Goal: Task Accomplishment & Management: Manage account settings

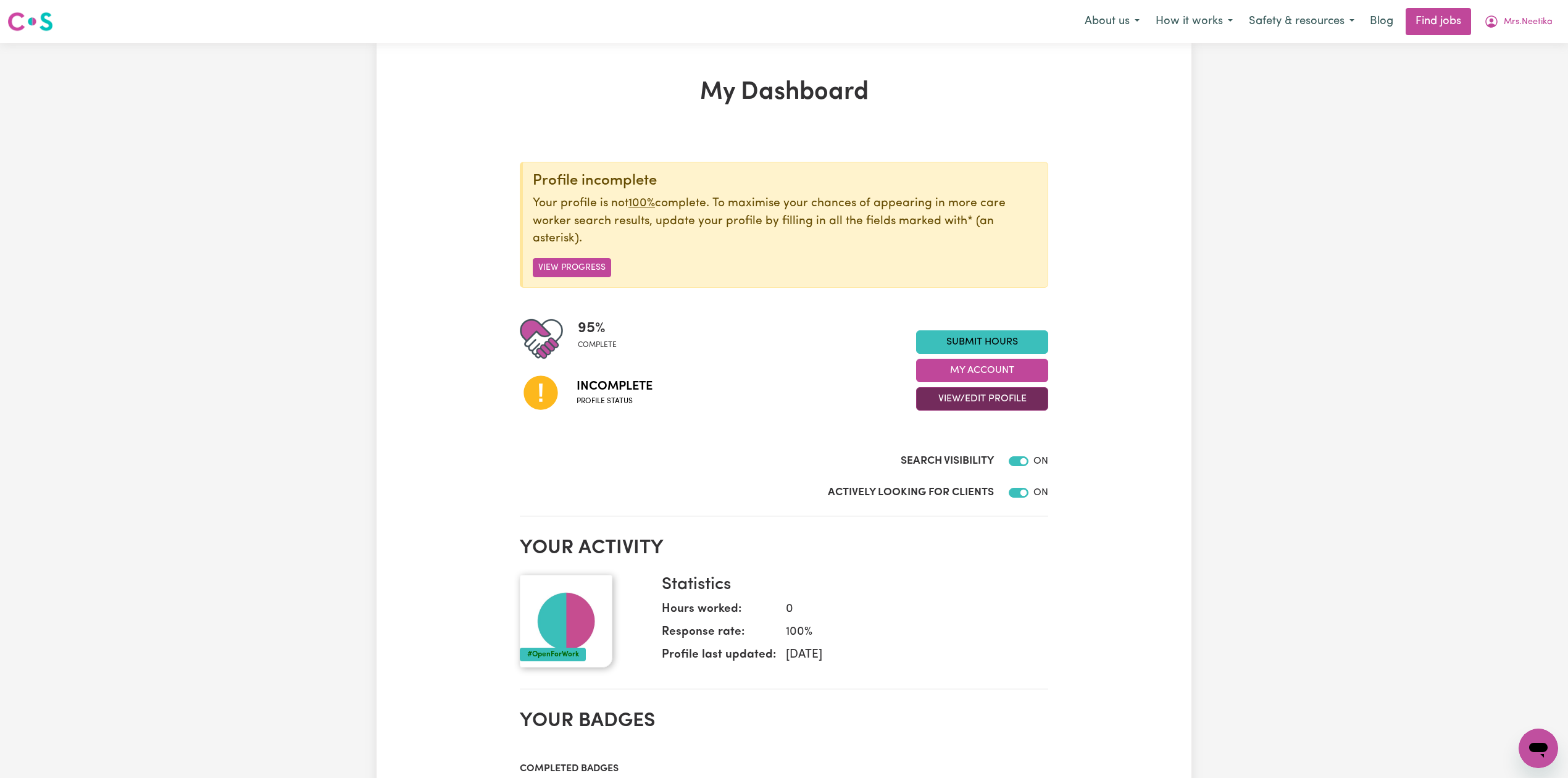
click at [990, 406] on button "View/Edit Profile" at bounding box center [982, 399] width 132 height 23
click at [951, 460] on link "Edit Profile" at bounding box center [974, 456] width 116 height 25
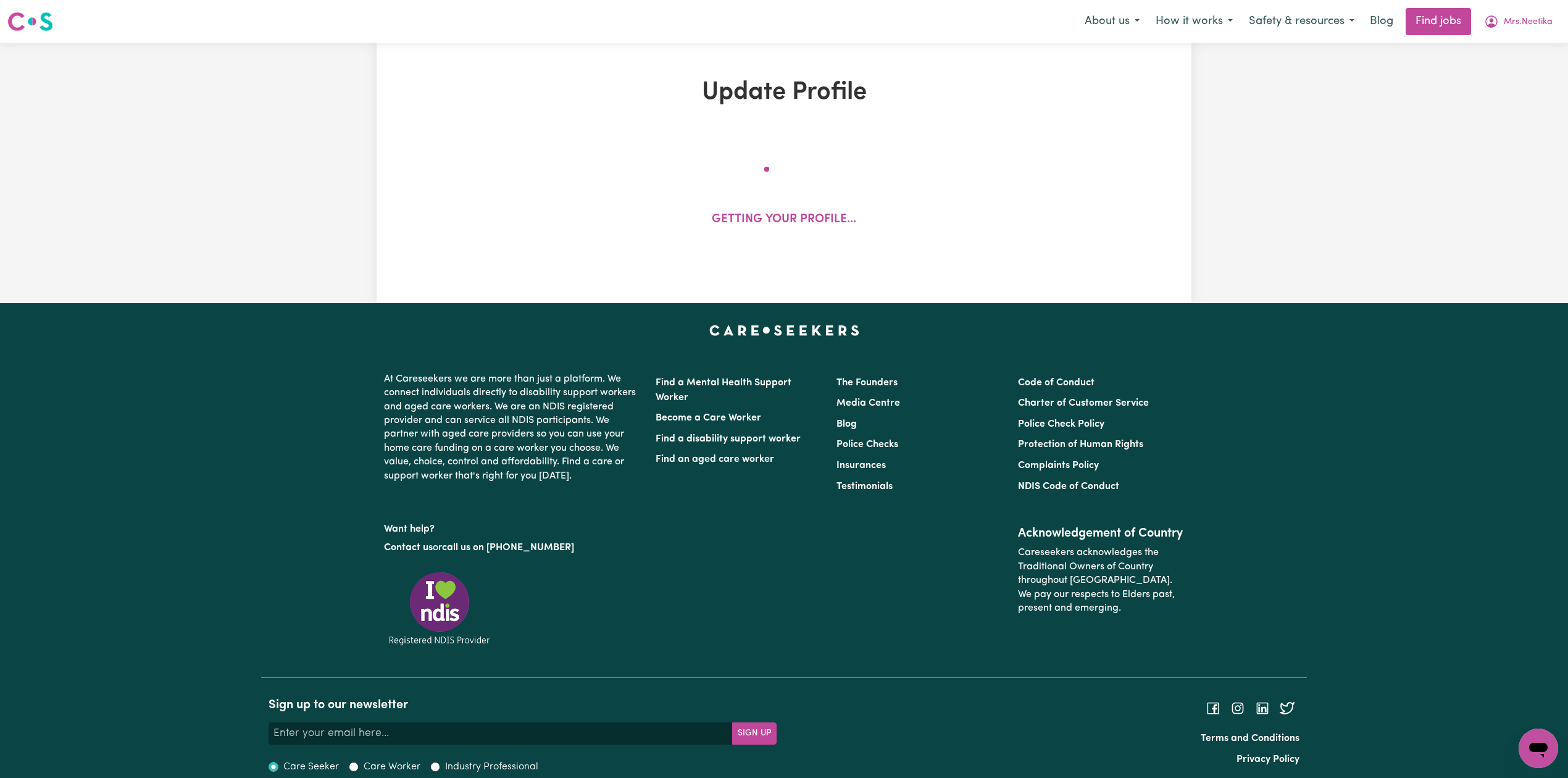
select select "[DEMOGRAPHIC_DATA]"
select select "Australian PR"
select select "Studying a healthcare related degree or qualification"
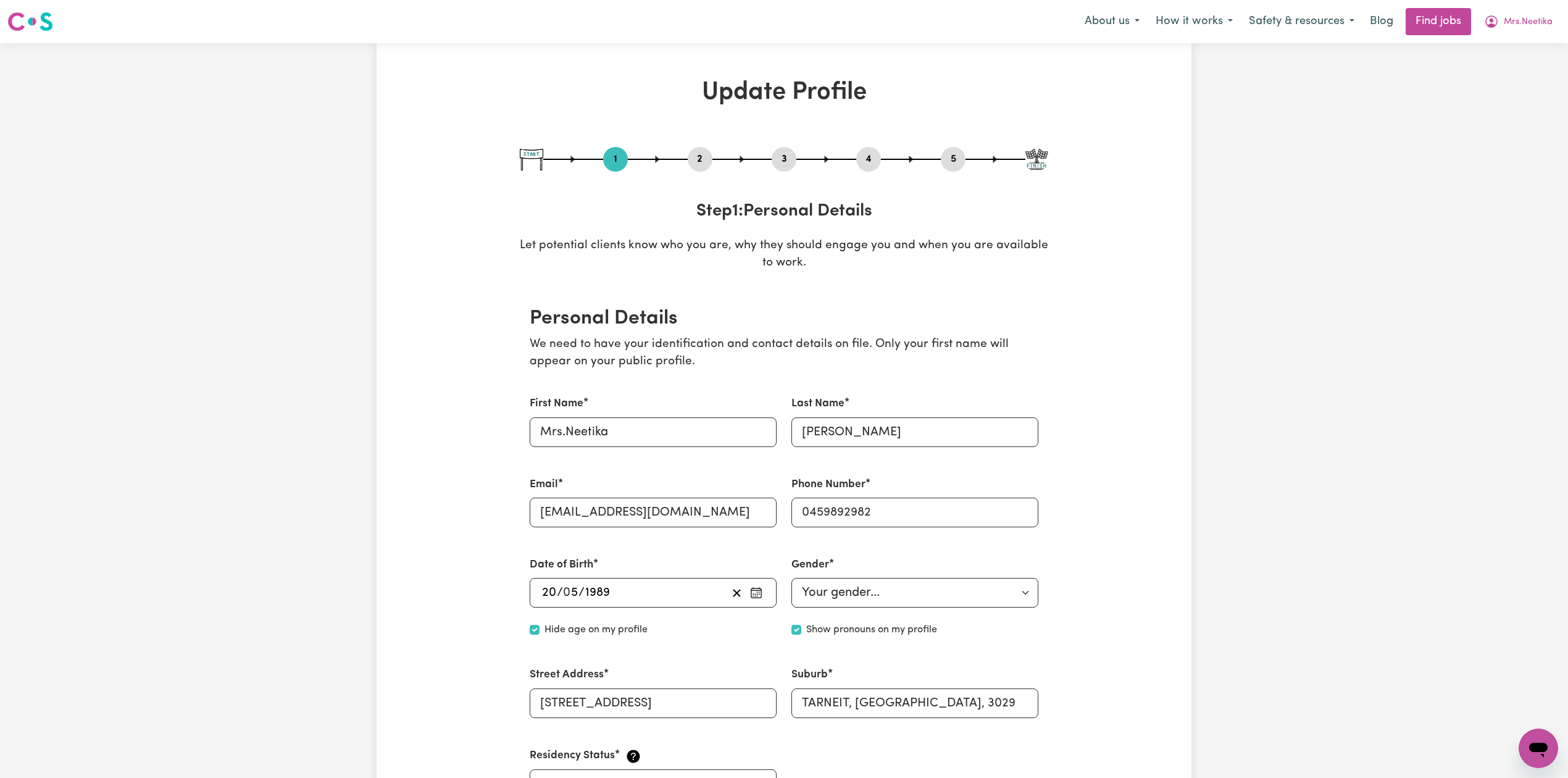
drag, startPoint x: 699, startPoint y: 154, endPoint x: 668, endPoint y: 173, distance: 36.4
click at [702, 155] on button "2" at bounding box center [699, 159] width 25 height 16
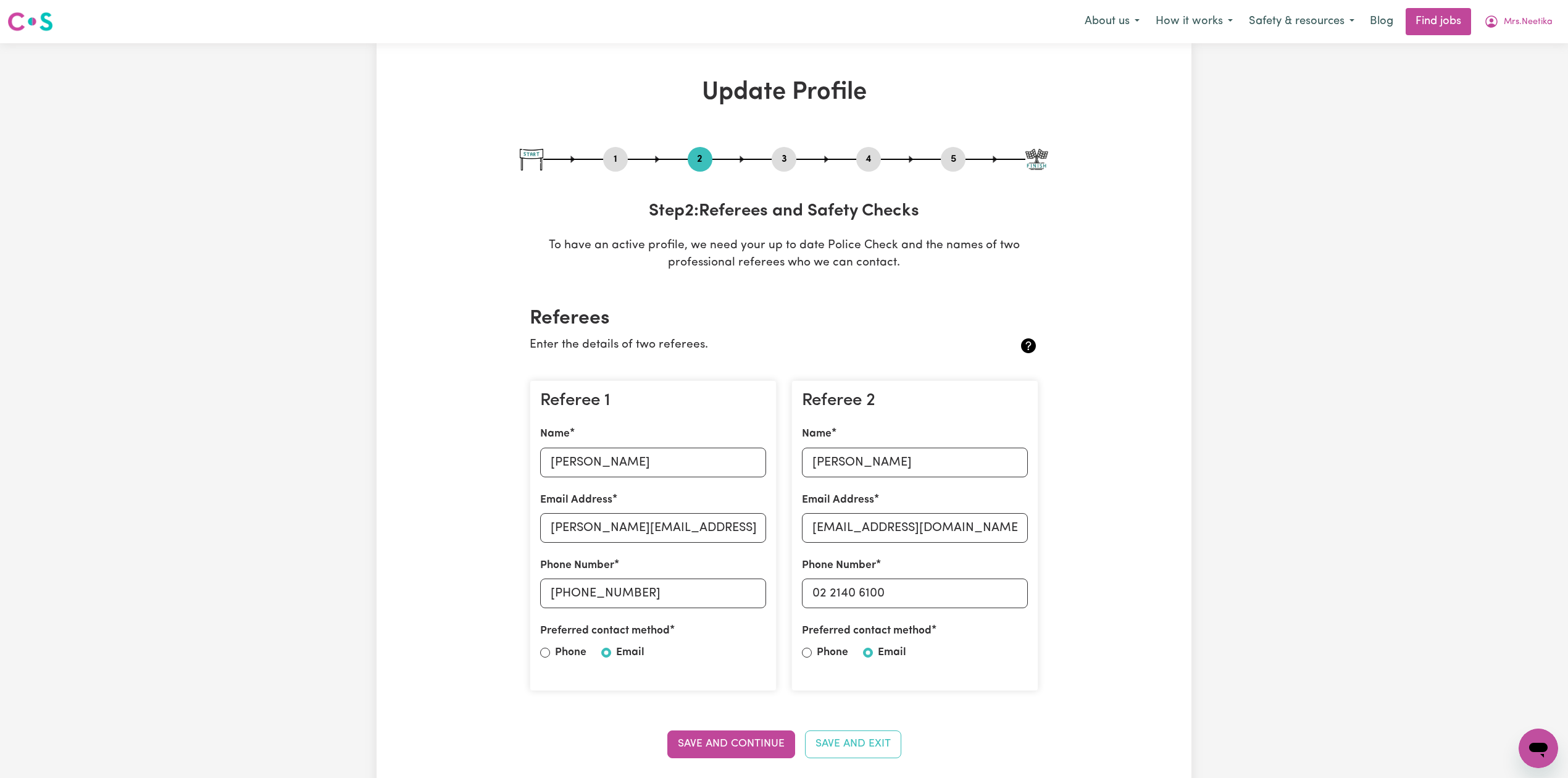
scroll to position [82, 0]
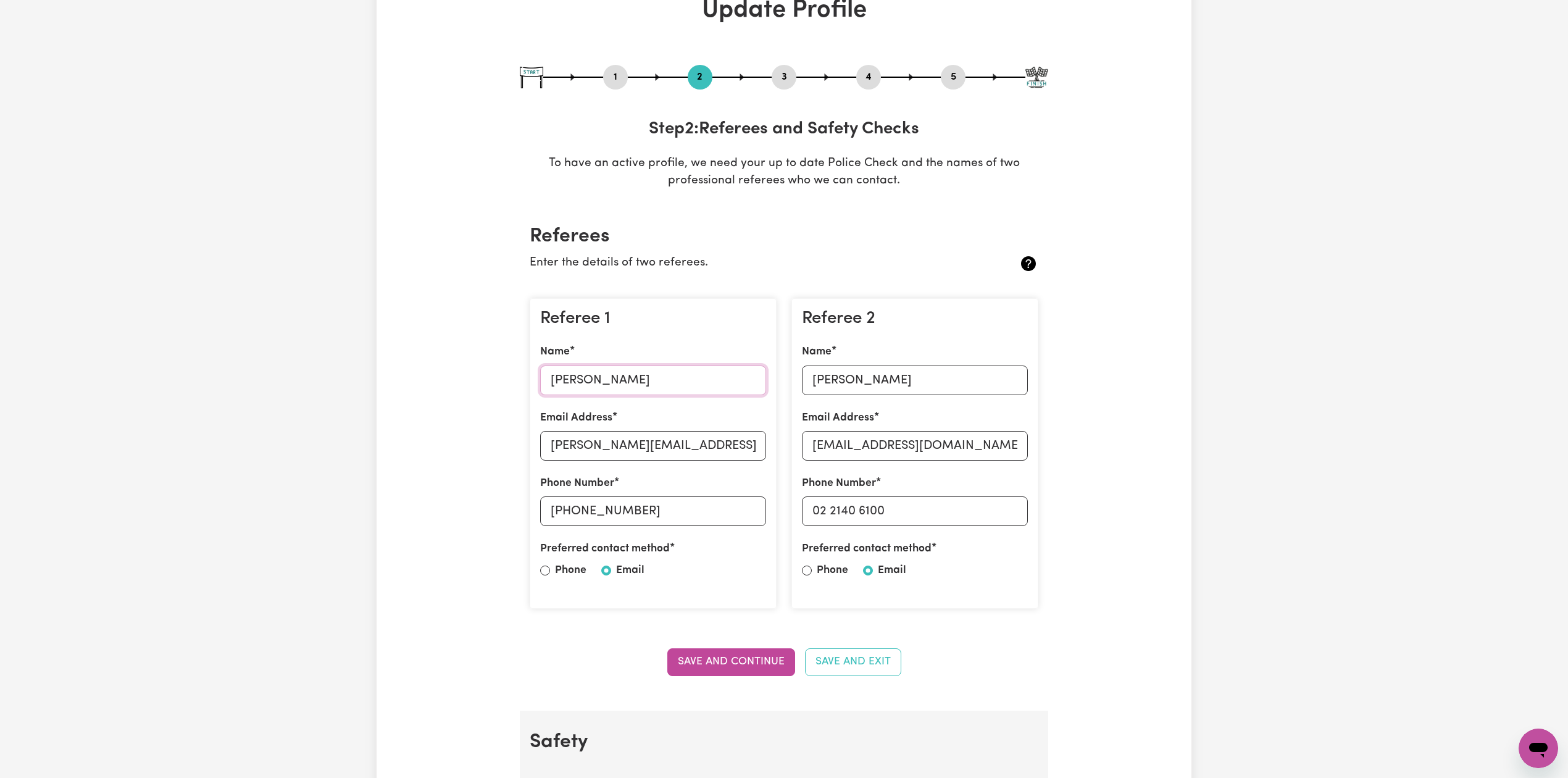
drag, startPoint x: 572, startPoint y: 382, endPoint x: 677, endPoint y: 382, distance: 105.0
click at [677, 382] on input "[PERSON_NAME]" at bounding box center [653, 380] width 226 height 30
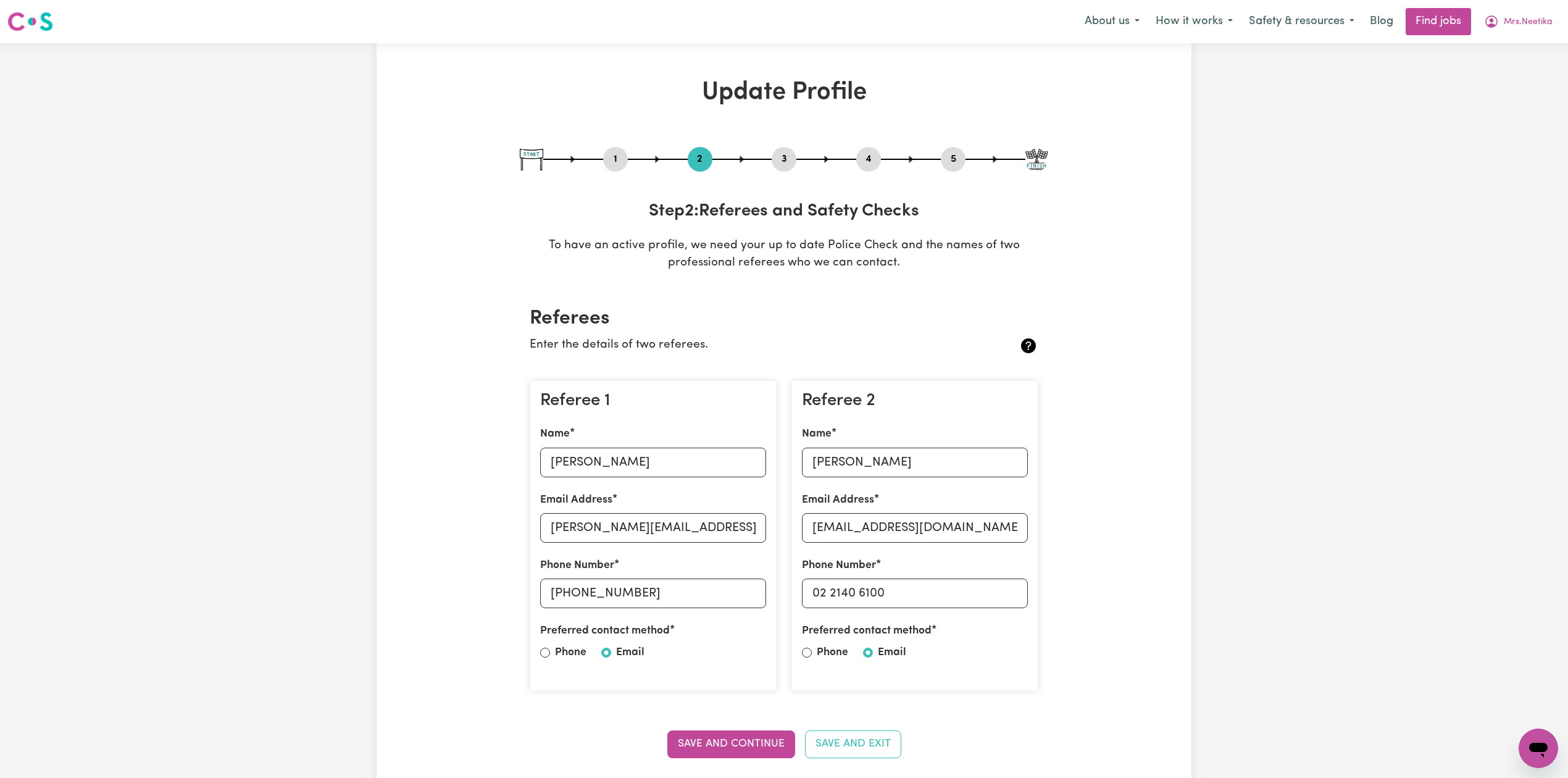
scroll to position [164, 0]
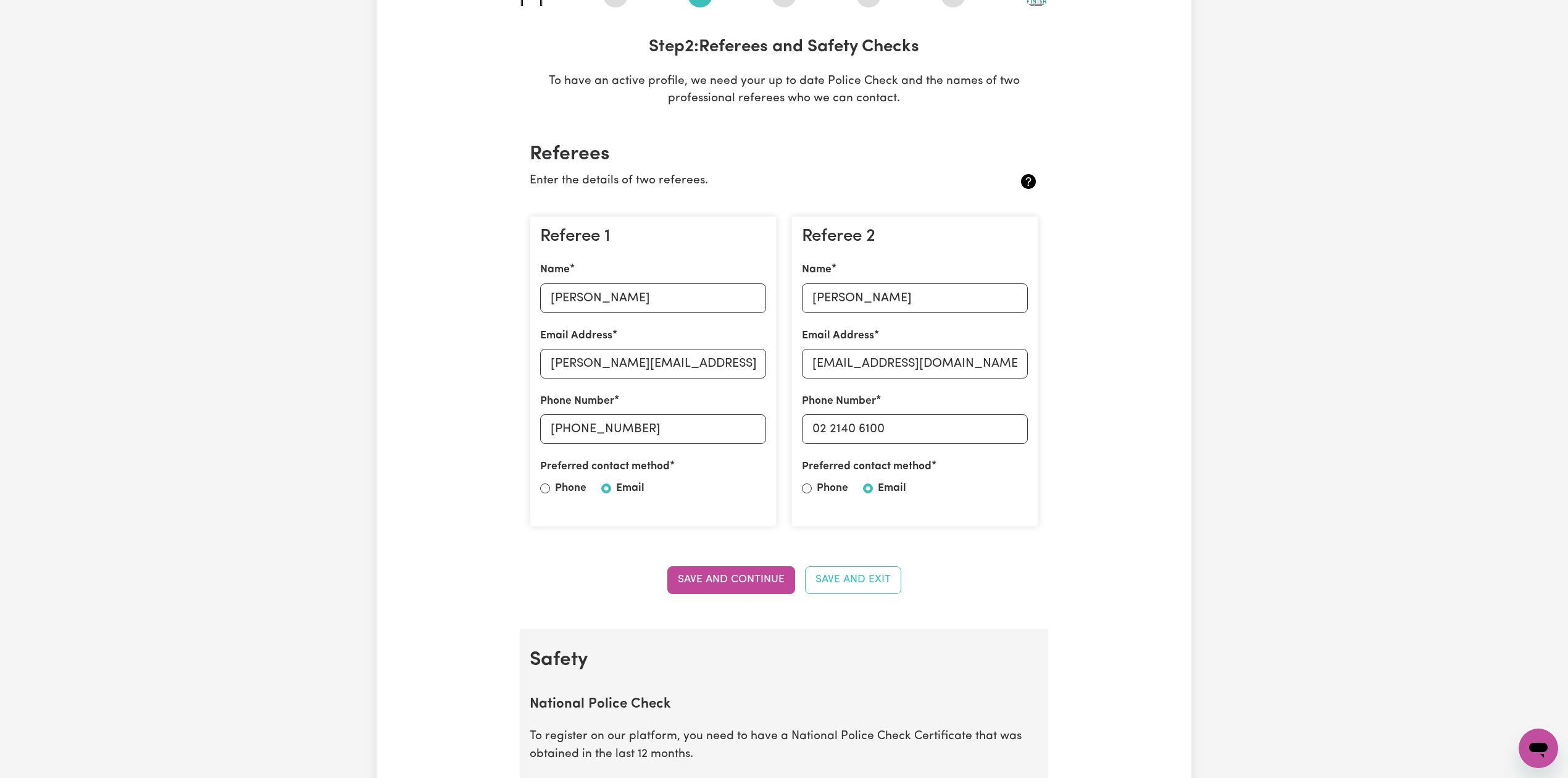
click at [603, 302] on input "[PERSON_NAME]" at bounding box center [653, 298] width 226 height 30
click at [605, 349] on input "[PERSON_NAME][EMAIL_ADDRESS][PERSON_NAME][DOMAIN_NAME]" at bounding box center [653, 363] width 226 height 30
click at [840, 285] on input "[PERSON_NAME]" at bounding box center [915, 298] width 226 height 30
click at [855, 363] on input "[EMAIL_ADDRESS][DOMAIN_NAME]" at bounding box center [915, 363] width 226 height 30
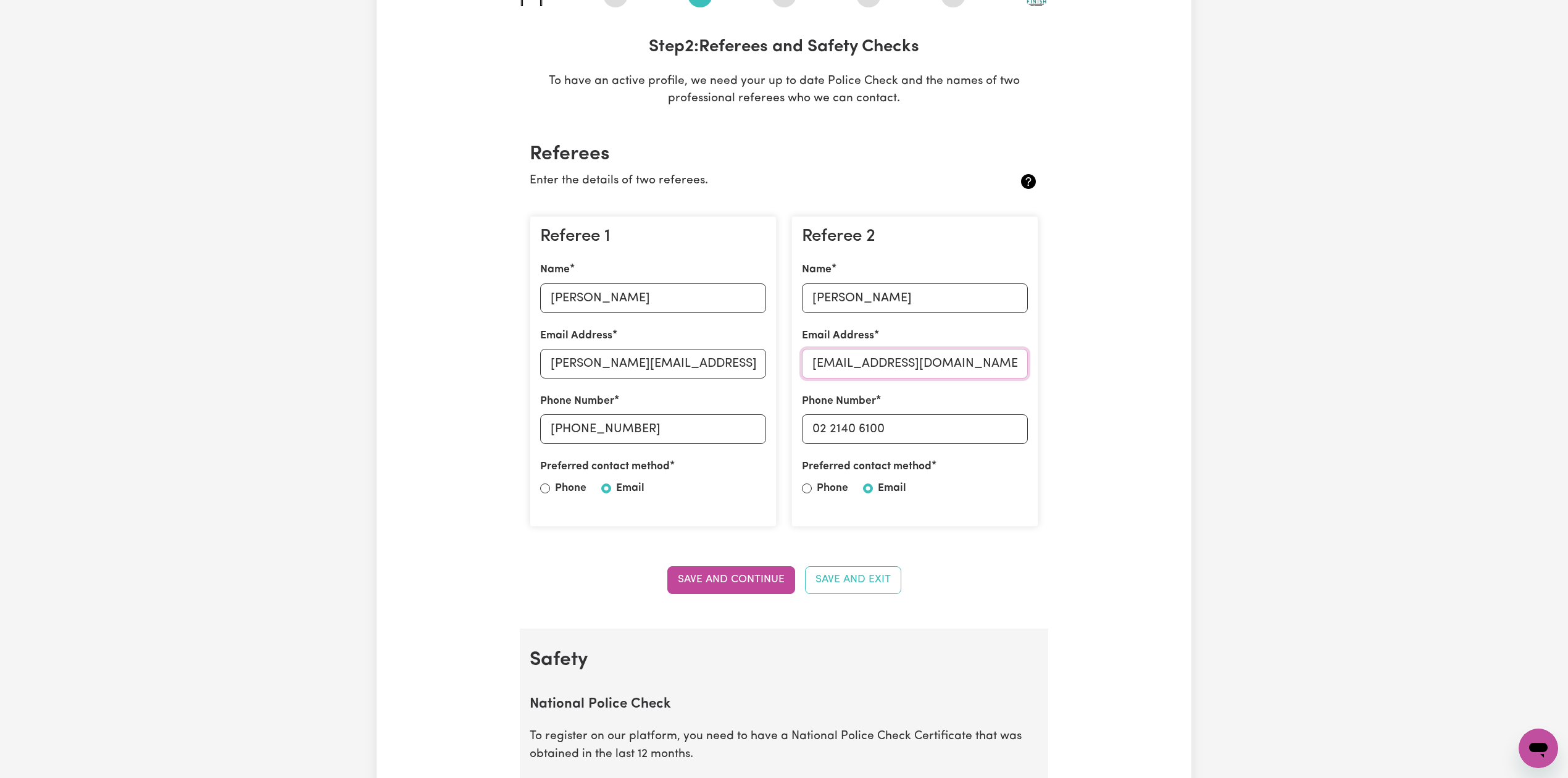
scroll to position [0, 0]
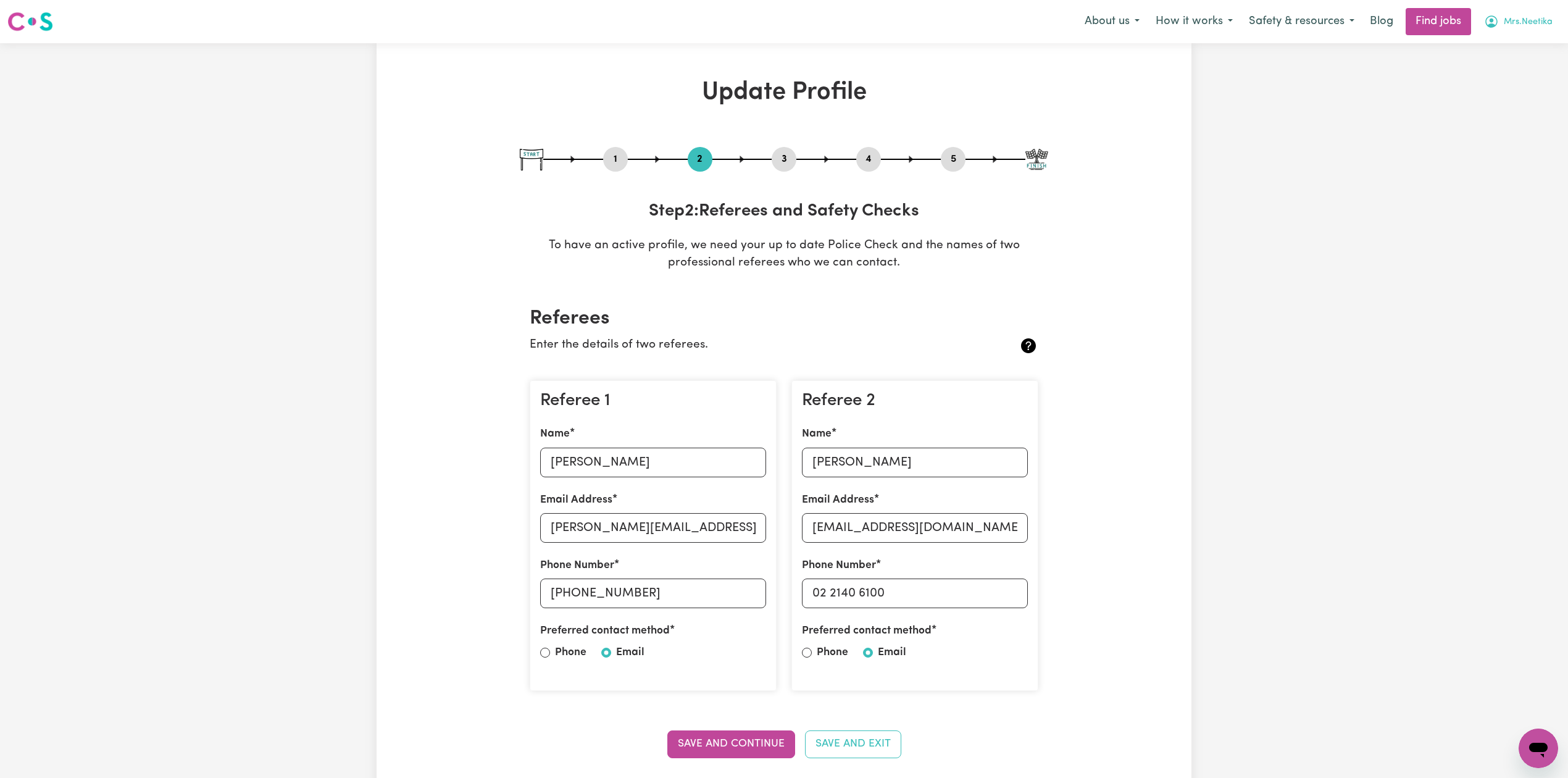
click at [1528, 25] on span "Mrs.Neetika" at bounding box center [1528, 21] width 49 height 13
click at [1504, 92] on link "Logout" at bounding box center [1511, 94] width 97 height 23
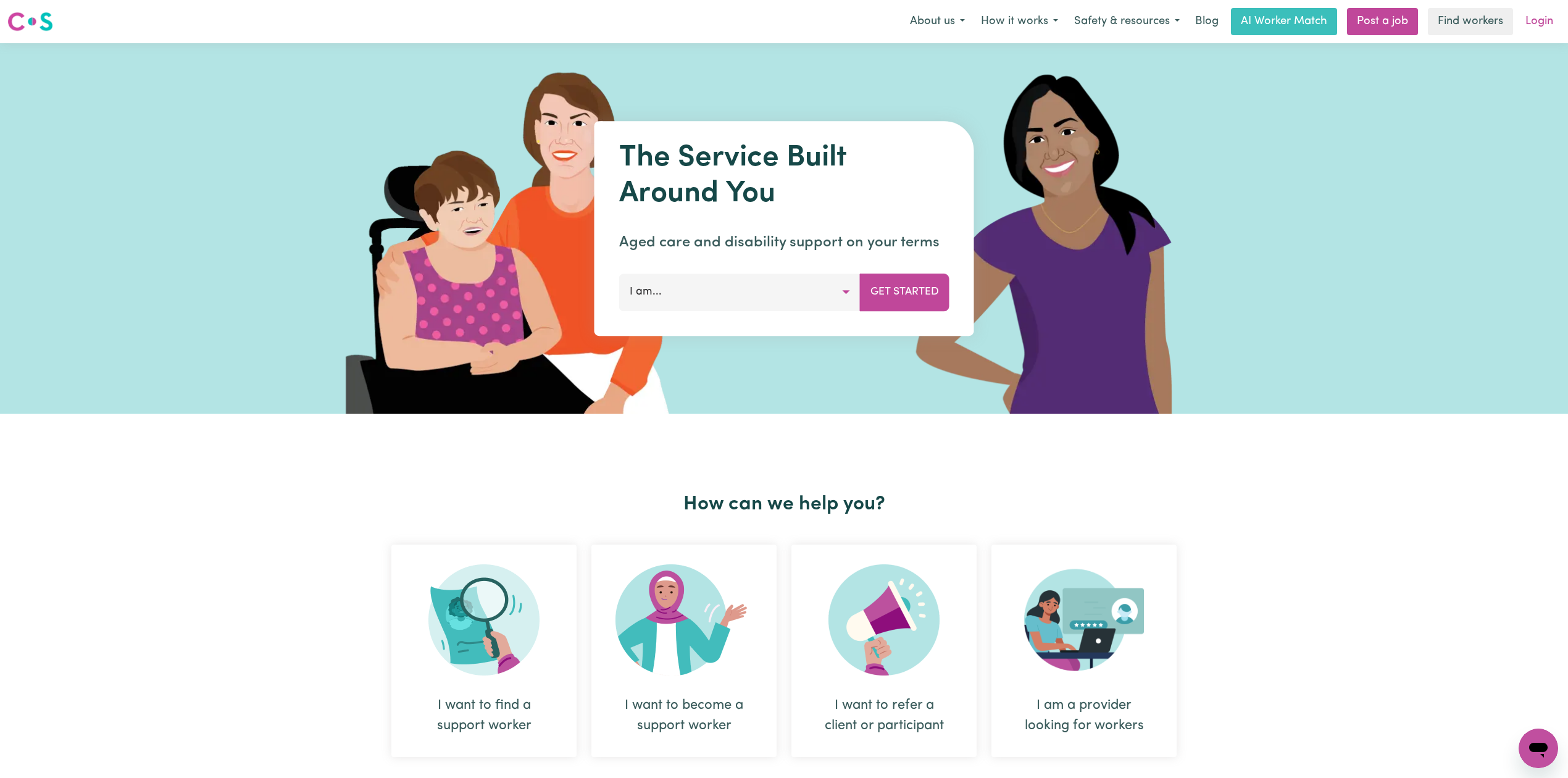
click at [1559, 23] on link "Login" at bounding box center [1539, 21] width 42 height 27
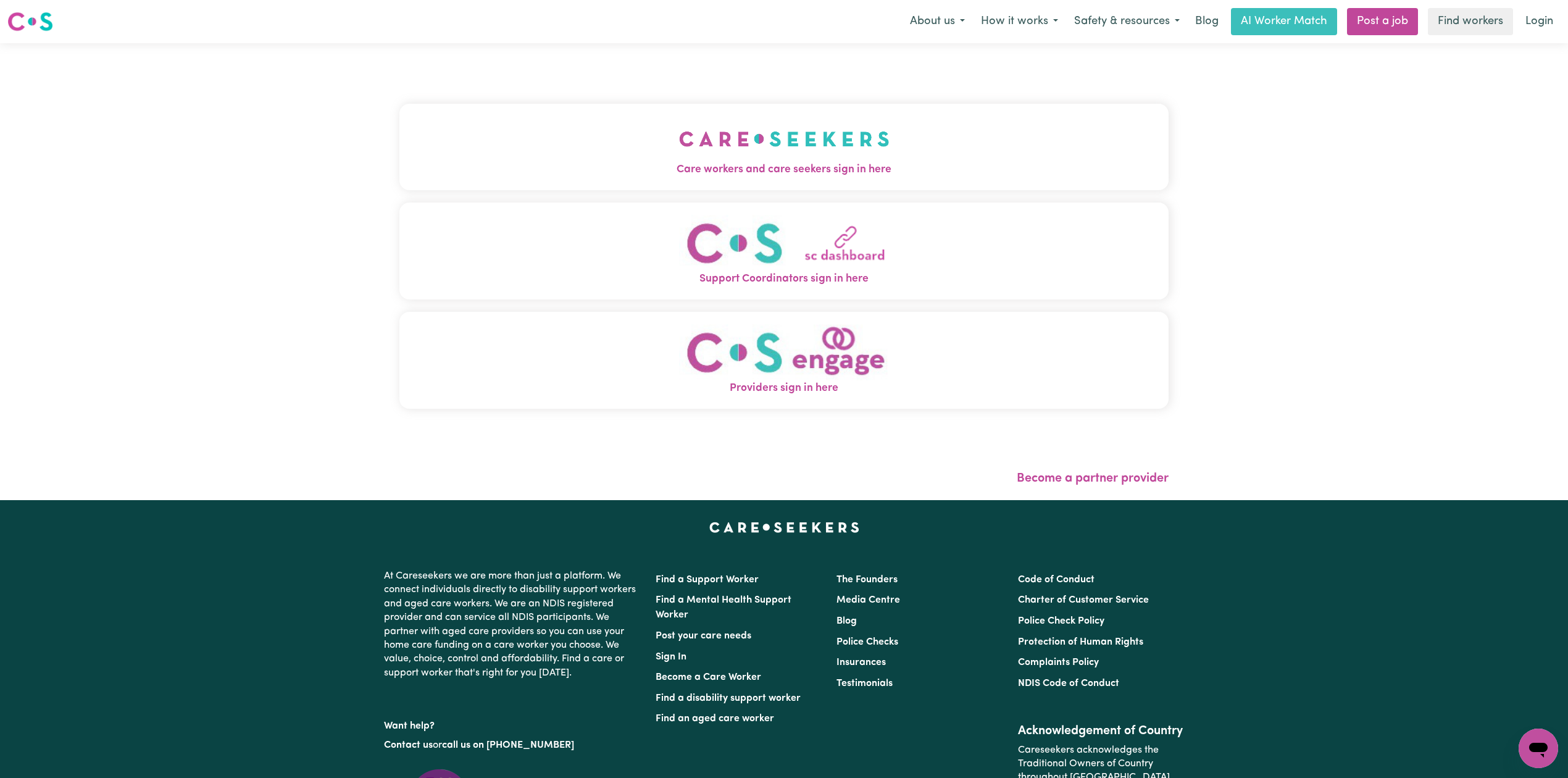
drag, startPoint x: 524, startPoint y: 106, endPoint x: 495, endPoint y: 123, distance: 33.6
click at [524, 107] on button "Care workers and care seekers sign in here" at bounding box center [783, 147] width 769 height 87
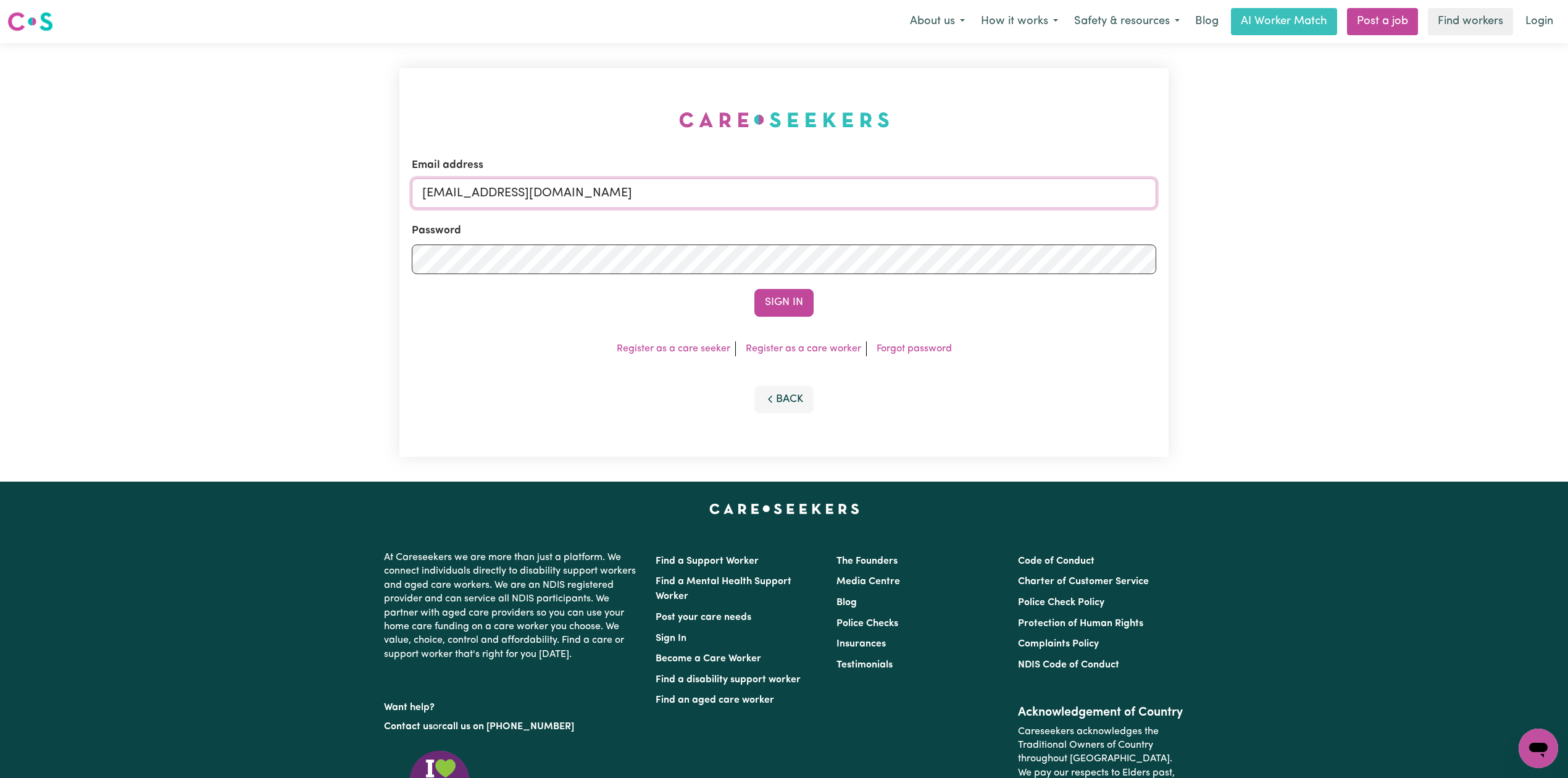
drag, startPoint x: 546, startPoint y: 206, endPoint x: 524, endPoint y: 193, distance: 25.6
click at [546, 206] on input "[EMAIL_ADDRESS][DOMAIN_NAME]" at bounding box center [784, 193] width 744 height 30
drag, startPoint x: 522, startPoint y: 191, endPoint x: 522, endPoint y: 205, distance: 14.0
click at [522, 191] on input "[EMAIL_ADDRESS][DOMAIN_NAME]" at bounding box center [784, 193] width 744 height 30
drag, startPoint x: 486, startPoint y: 191, endPoint x: 907, endPoint y: 236, distance: 423.4
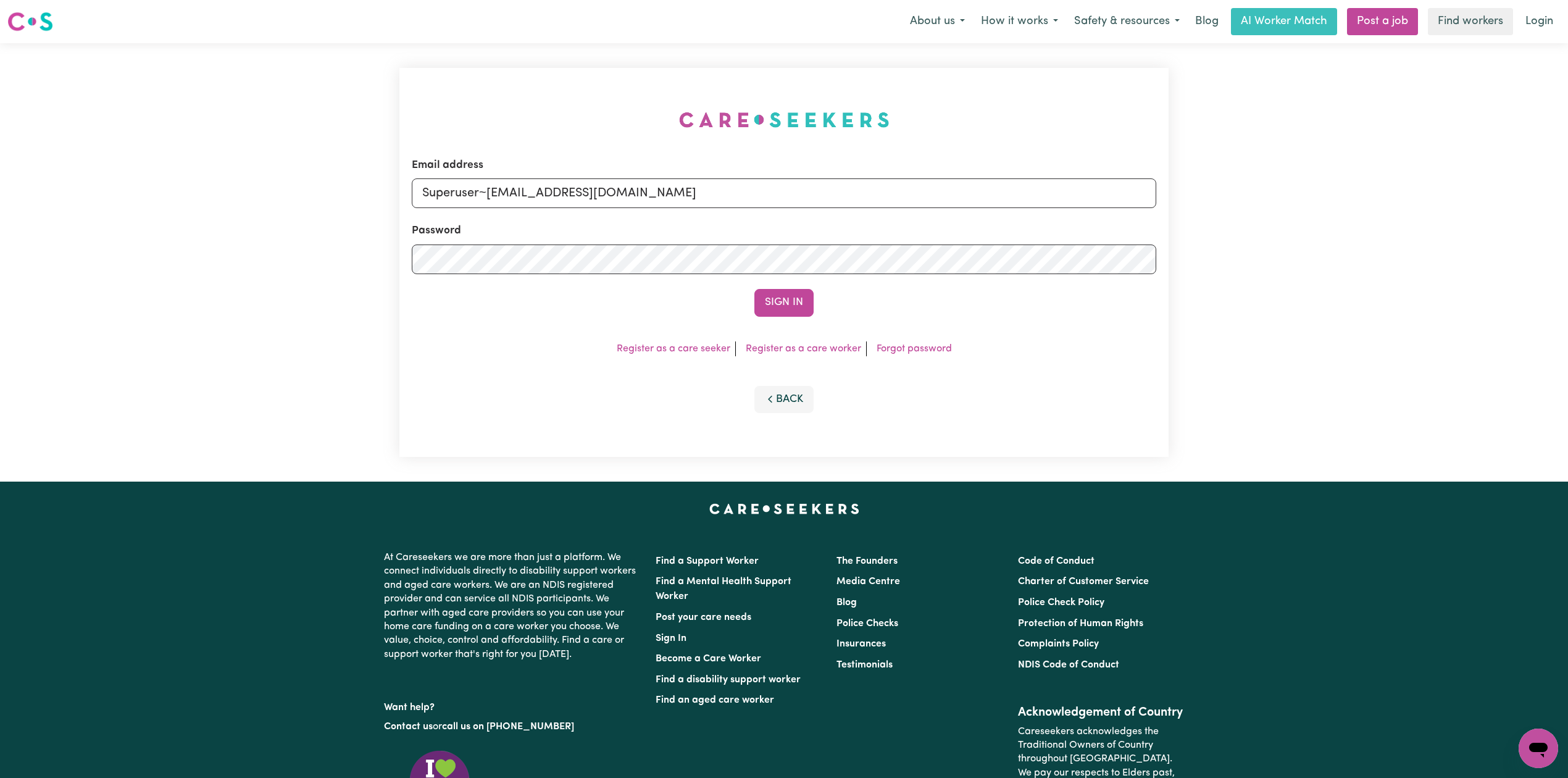
click at [915, 233] on form "Email address Superuser~[EMAIL_ADDRESS][DOMAIN_NAME] Password Sign In" at bounding box center [784, 237] width 744 height 159
type input "Superuser~[EMAIL_ADDRESS][DOMAIN_NAME]"
click at [739, 307] on div "Sign In" at bounding box center [784, 302] width 744 height 27
click at [783, 307] on button "Sign In" at bounding box center [784, 302] width 59 height 27
